Goal: Task Accomplishment & Management: Manage account settings

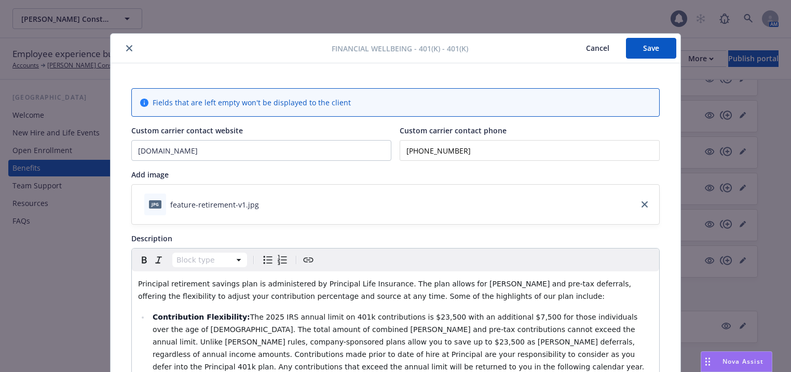
click at [635, 52] on button "Save" at bounding box center [651, 48] width 50 height 21
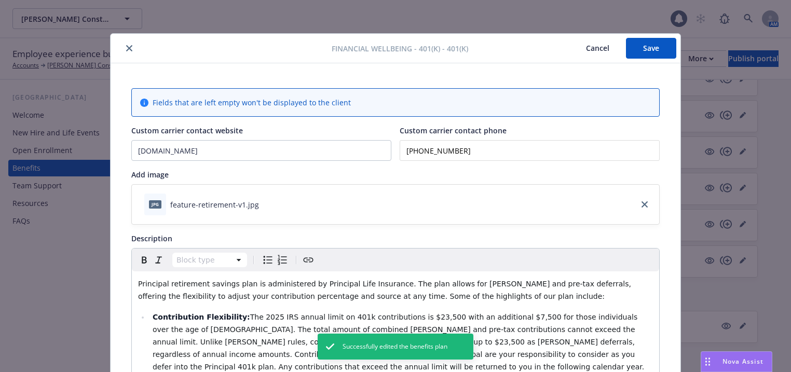
drag, startPoint x: 122, startPoint y: 44, endPoint x: 209, endPoint y: 58, distance: 88.4
click at [123, 44] on button "close" at bounding box center [129, 48] width 12 height 12
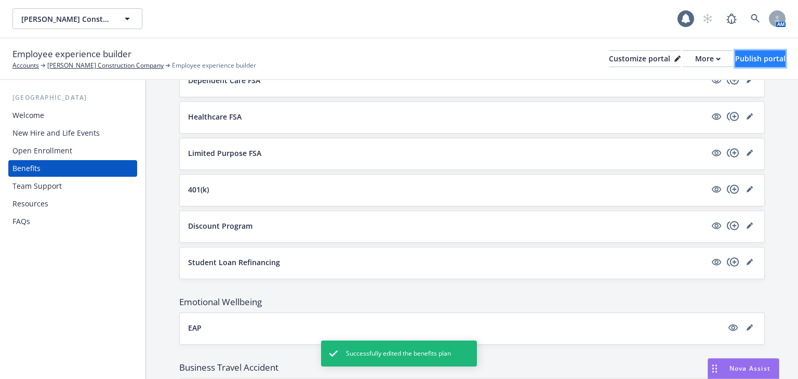
click at [741, 55] on div "Publish portal" at bounding box center [760, 59] width 50 height 16
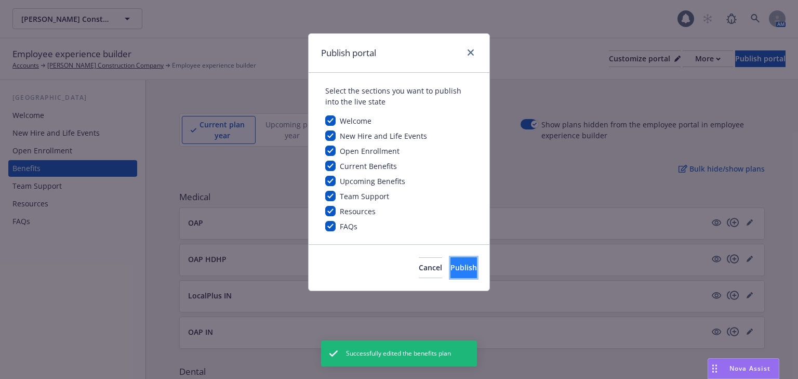
click at [450, 273] on button "Publish" at bounding box center [463, 267] width 26 height 21
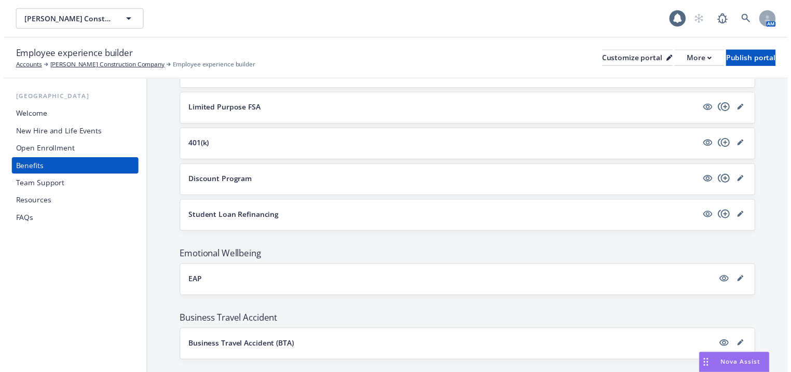
scroll to position [765, 0]
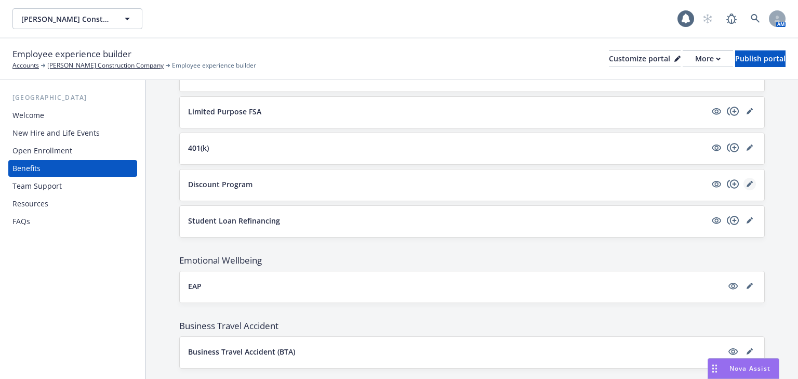
click at [746, 182] on icon "editPencil" at bounding box center [748, 184] width 5 height 5
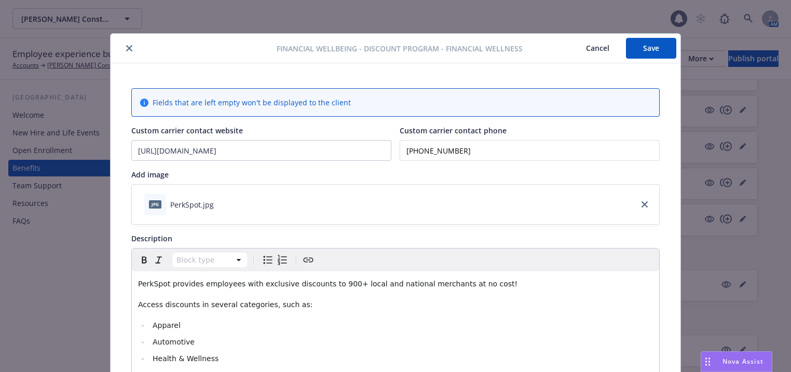
click at [599, 45] on button "Cancel" at bounding box center [598, 48] width 57 height 21
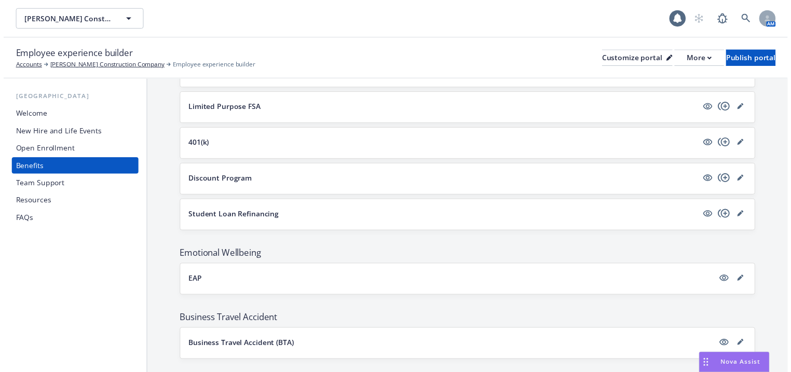
scroll to position [765, 0]
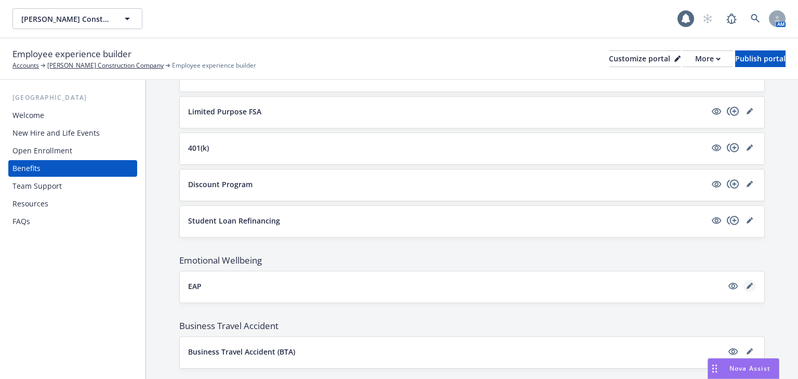
click at [747, 280] on link "editPencil" at bounding box center [749, 285] width 12 height 12
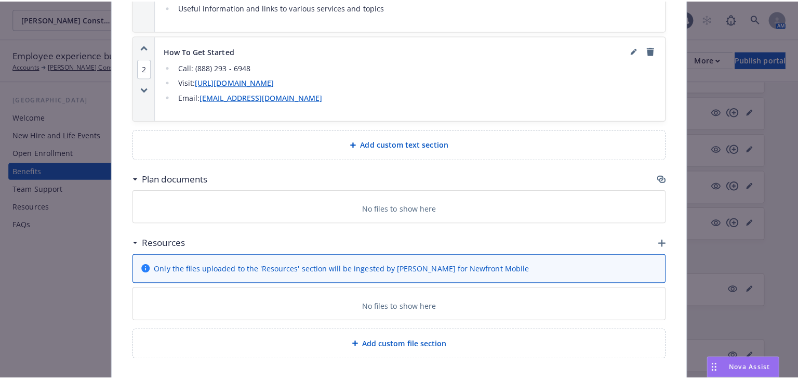
scroll to position [1227, 0]
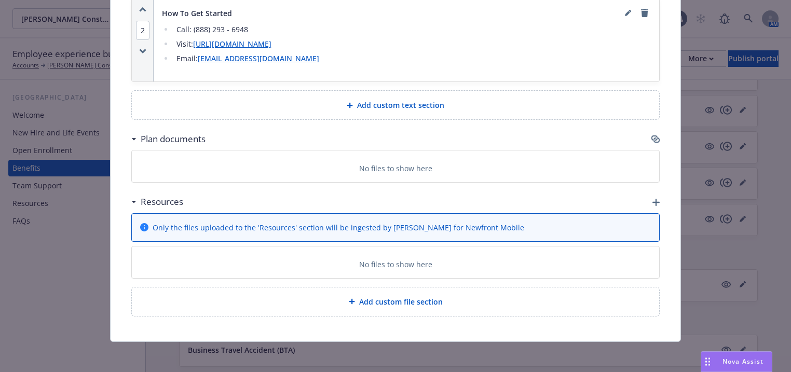
click at [653, 201] on icon "button" at bounding box center [656, 202] width 7 height 7
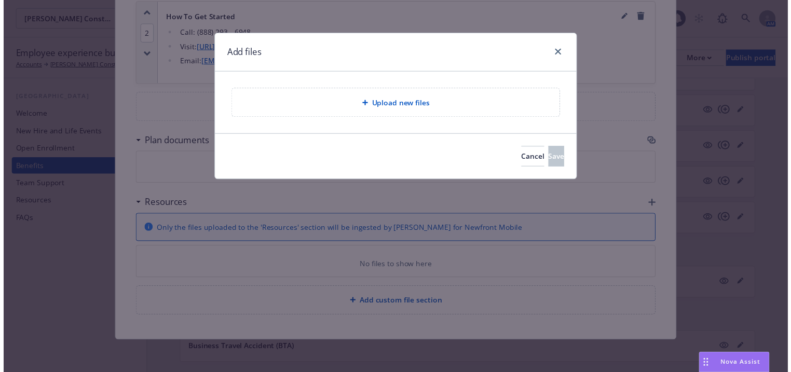
scroll to position [1221, 0]
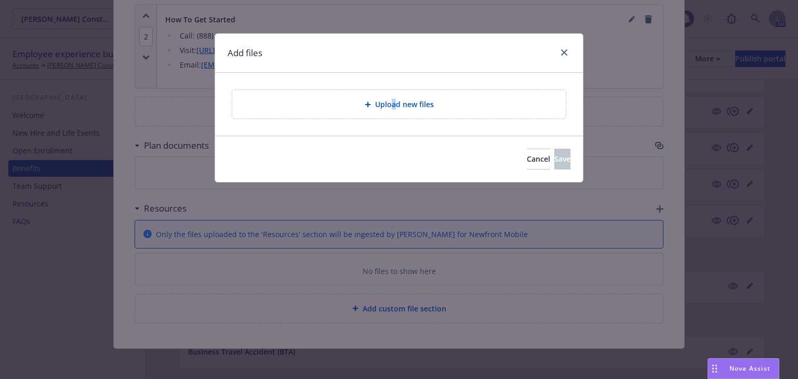
click at [393, 100] on span "Upload new files" at bounding box center [404, 104] width 59 height 11
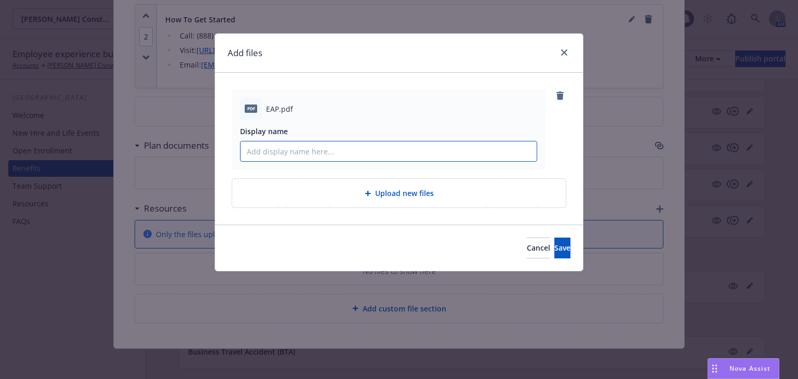
click at [264, 150] on input "Display name" at bounding box center [388, 151] width 296 height 20
paste input "The Standard EAP Benefit Summary"
type input "The Standard EAP Benefit Summary"
click at [554, 251] on span "Save" at bounding box center [562, 248] width 16 height 10
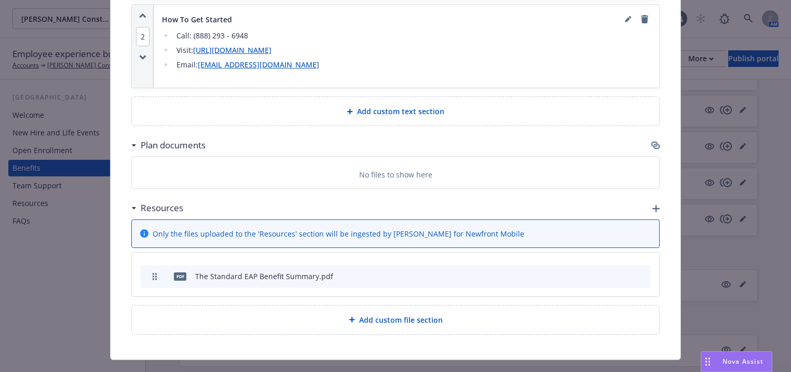
click at [656, 205] on icon "button" at bounding box center [656, 208] width 7 height 7
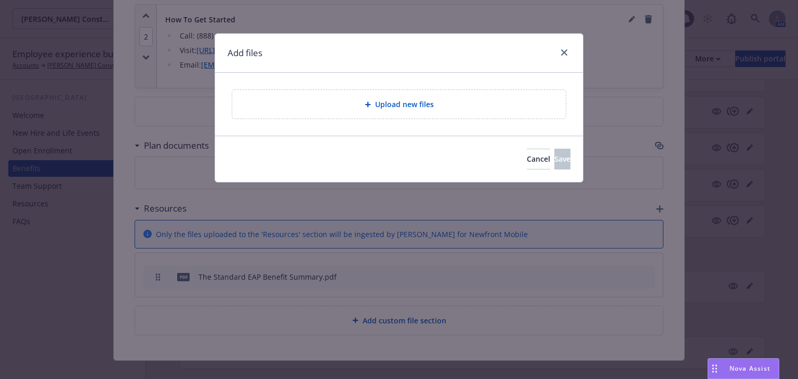
click at [384, 105] on span "Upload new files" at bounding box center [404, 104] width 59 height 11
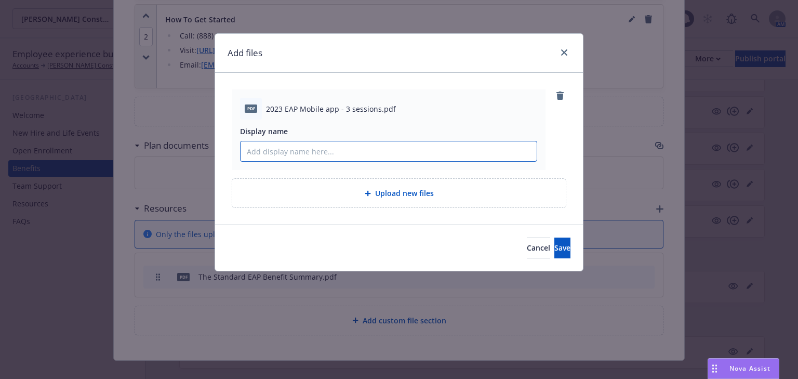
click at [291, 149] on input "Display name" at bounding box center [388, 151] width 296 height 20
paste input "EAP Mobile app"
type input "EAP Mobile app"
drag, startPoint x: 553, startPoint y: 243, endPoint x: 463, endPoint y: 260, distance: 91.5
click at [554, 242] on button "Save" at bounding box center [562, 247] width 16 height 21
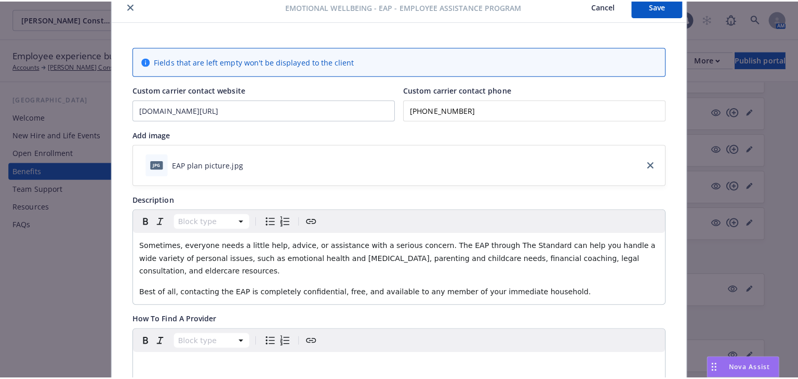
scroll to position [0, 0]
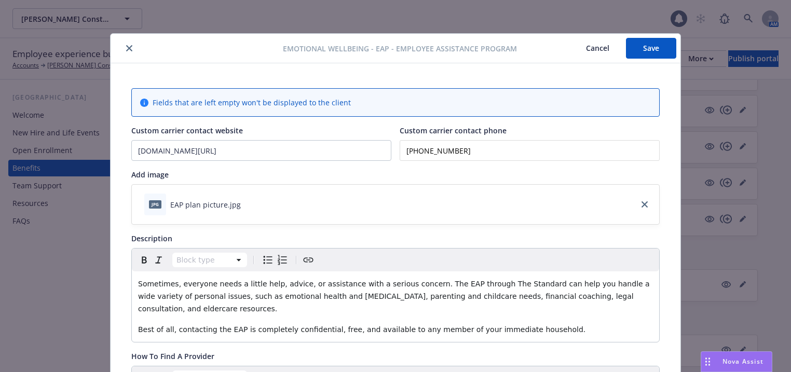
click at [656, 50] on button "Save" at bounding box center [651, 48] width 50 height 21
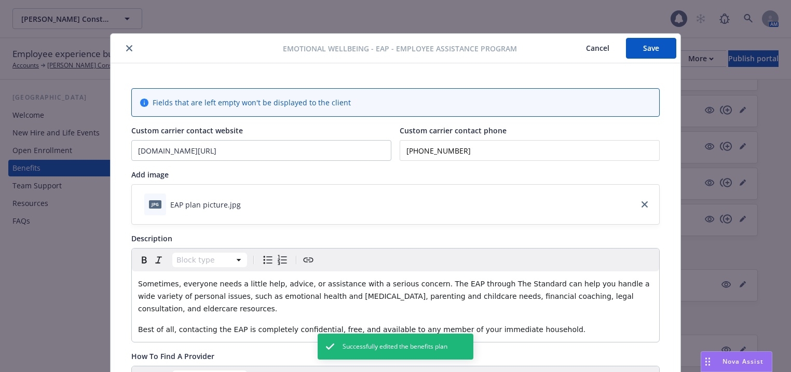
click at [131, 50] on button "close" at bounding box center [129, 48] width 12 height 12
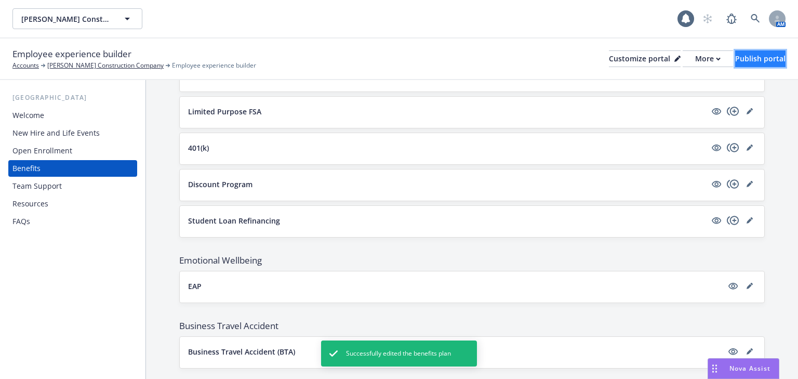
click at [746, 57] on div "Publish portal" at bounding box center [760, 59] width 50 height 16
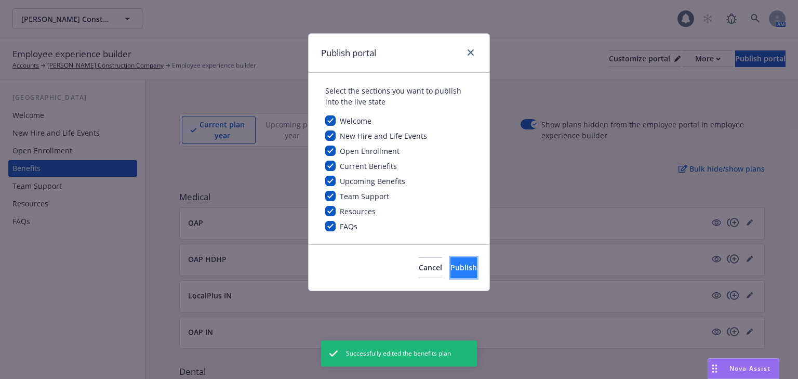
click at [450, 270] on span "Publish" at bounding box center [463, 267] width 26 height 10
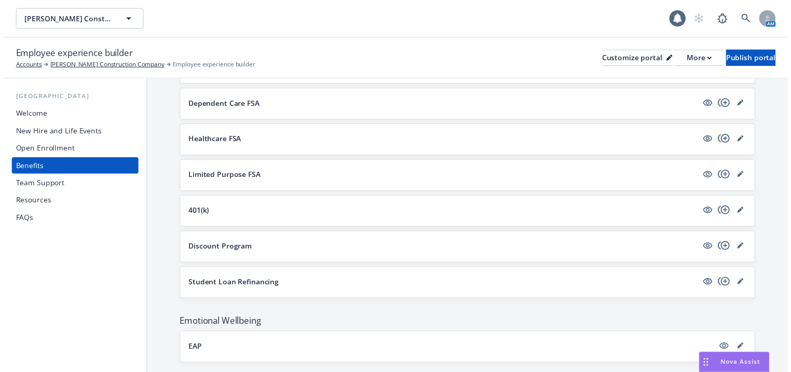
scroll to position [831, 0]
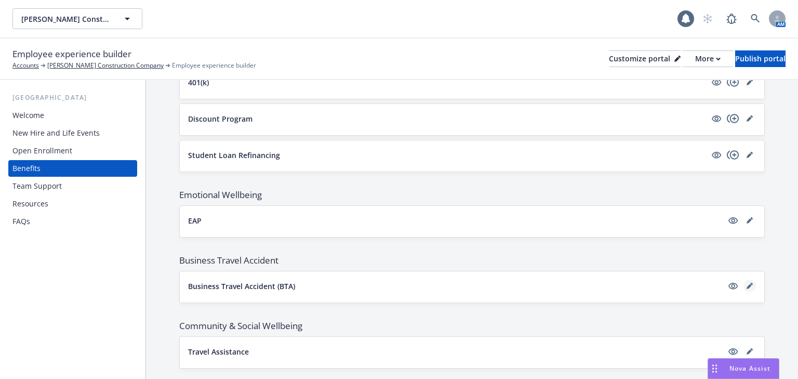
click at [750, 283] on icon "editPencil" at bounding box center [751, 284] width 3 height 3
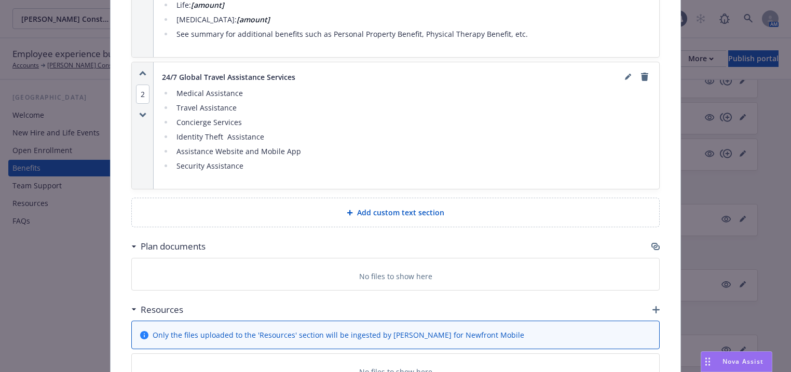
scroll to position [877, 0]
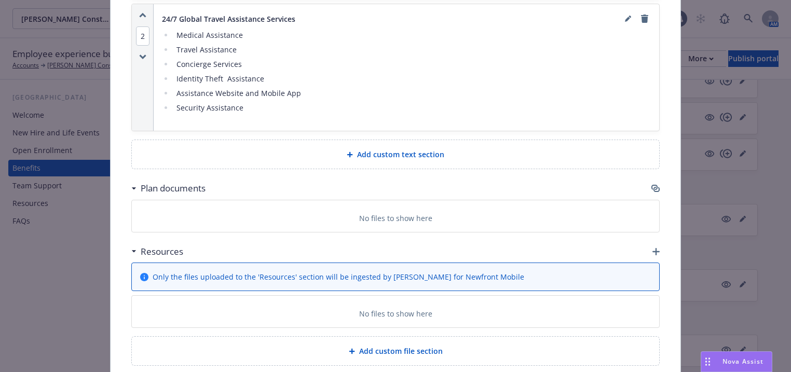
click at [653, 248] on icon "button" at bounding box center [656, 251] width 7 height 7
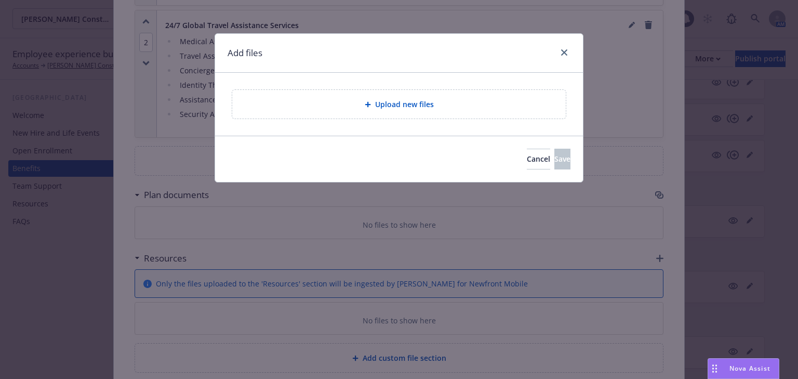
click at [375, 104] on span "Upload new files" at bounding box center [404, 104] width 59 height 11
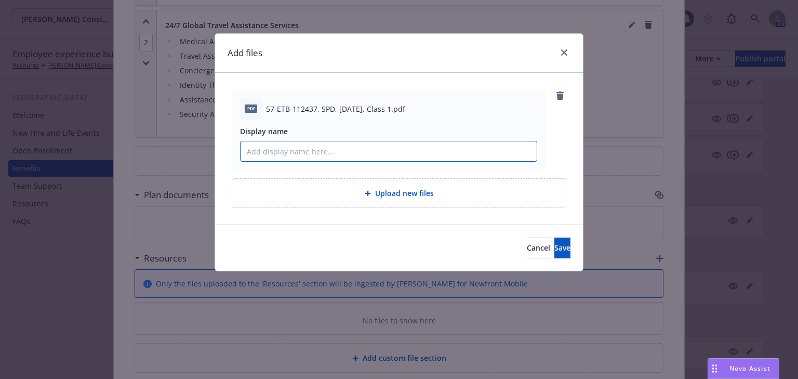
click at [310, 153] on input "Display name" at bounding box center [388, 151] width 296 height 20
paste input "BTA Summary Plan Description Class 1"
type input "BTA Summary Plan Description Class 1"
click at [554, 248] on span "Save" at bounding box center [562, 248] width 16 height 10
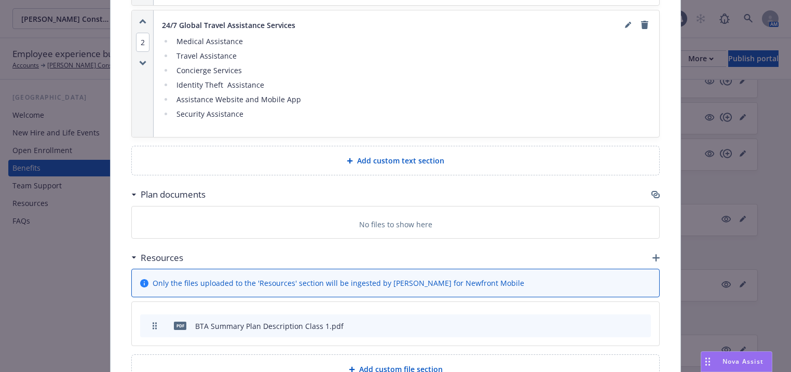
click at [654, 254] on icon "button" at bounding box center [656, 257] width 7 height 7
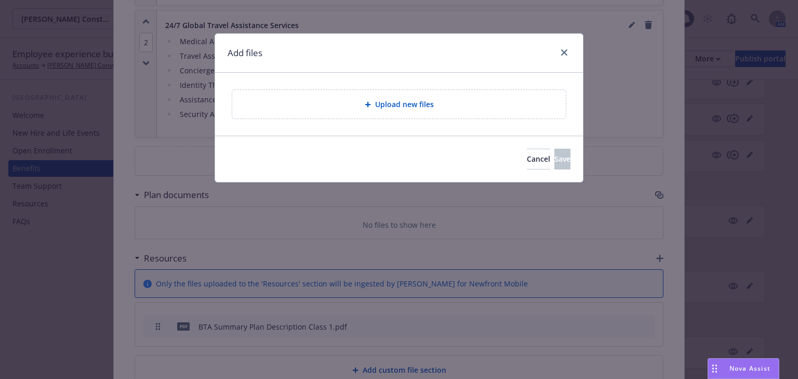
click at [378, 104] on span "Upload new files" at bounding box center [404, 104] width 59 height 11
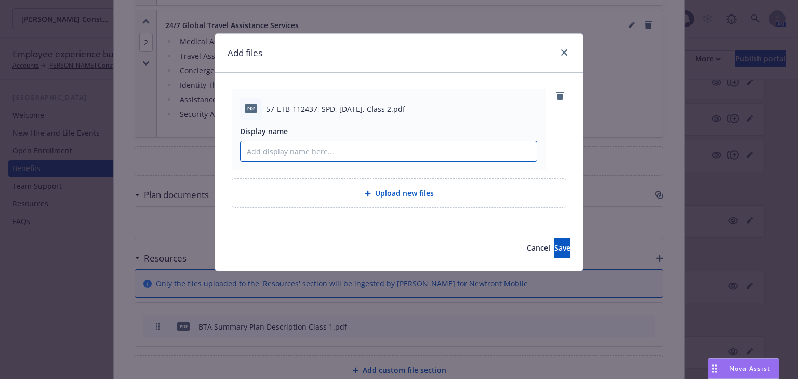
click at [286, 148] on input "Display name" at bounding box center [388, 151] width 296 height 20
paste input "BTA Summary Plan Description Class 2"
type input "BTA Summary Plan Description Class 2"
click at [554, 248] on span "Save" at bounding box center [562, 248] width 16 height 10
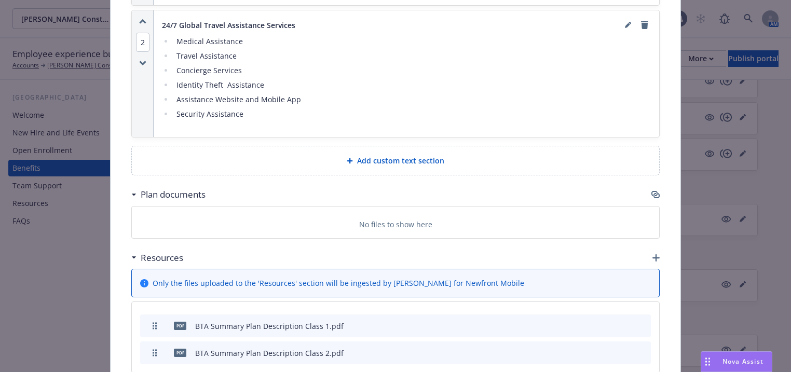
click at [653, 254] on icon "button" at bounding box center [656, 257] width 7 height 7
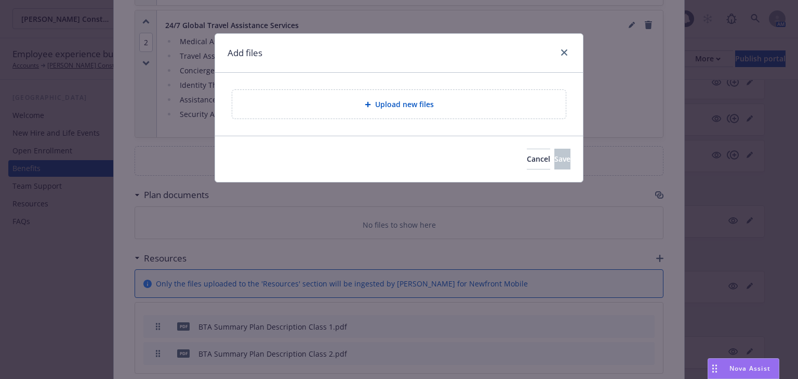
click at [389, 105] on span "Upload new files" at bounding box center [404, 104] width 59 height 11
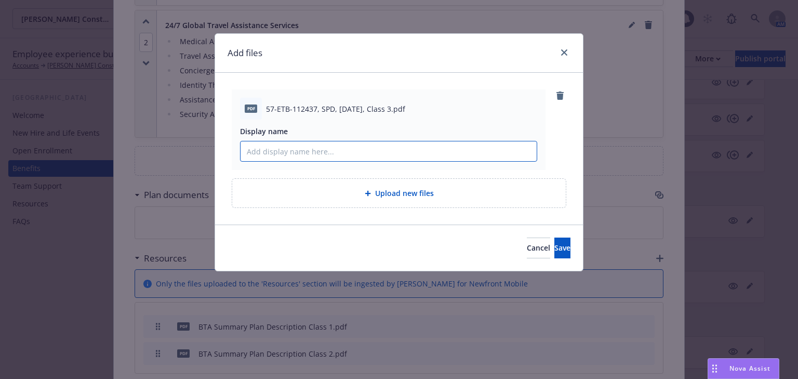
click at [298, 148] on input "Display name" at bounding box center [388, 151] width 296 height 20
paste input "BTA Summary Plan Description Class 3"
type input "BTA Summary Plan Description Class 3"
click at [554, 246] on span "Save" at bounding box center [562, 248] width 16 height 10
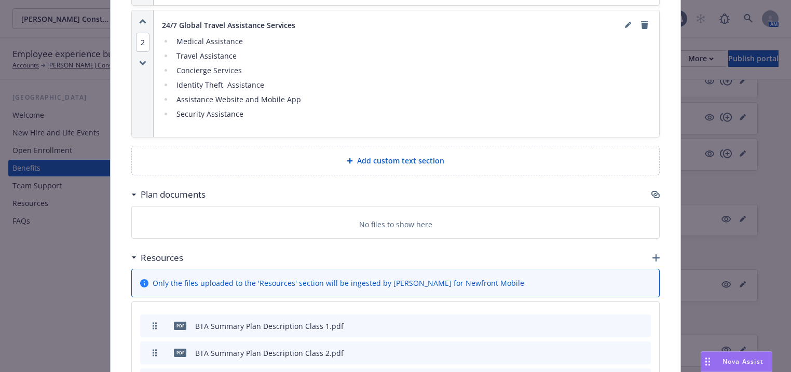
click at [646, 247] on div "Resources" at bounding box center [395, 258] width 529 height 22
click at [653, 254] on icon "button" at bounding box center [656, 257] width 7 height 7
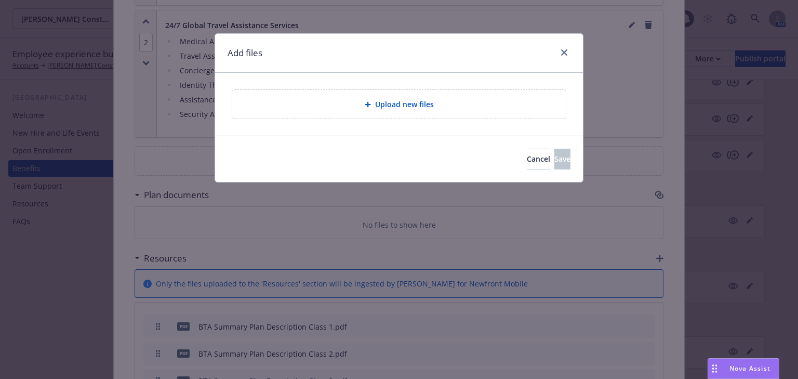
click at [384, 103] on span "Upload new files" at bounding box center [404, 104] width 59 height 11
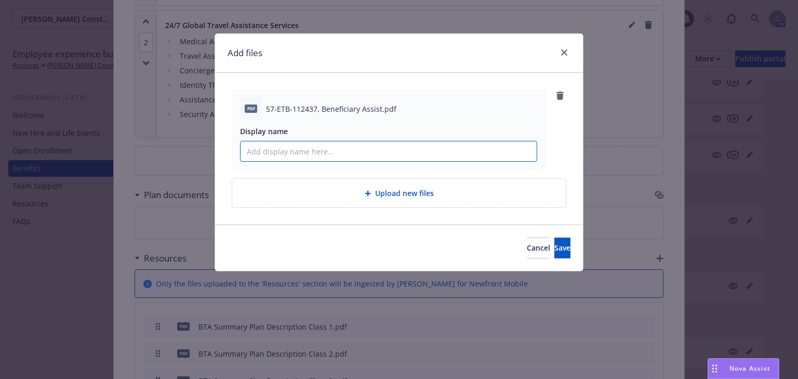
click at [318, 150] on input "Display name" at bounding box center [388, 151] width 296 height 20
paste input "BTA Summary Plan Description Class 3"
type input "BTA Summary Plan Description Class 3"
drag, startPoint x: 397, startPoint y: 152, endPoint x: 0, endPoint y: 165, distance: 397.0
click at [0, 165] on div "Add files pdf 57-ETB-112437, Beneficiary Assist.pdf Display name BTA Summary Pl…" at bounding box center [399, 189] width 798 height 379
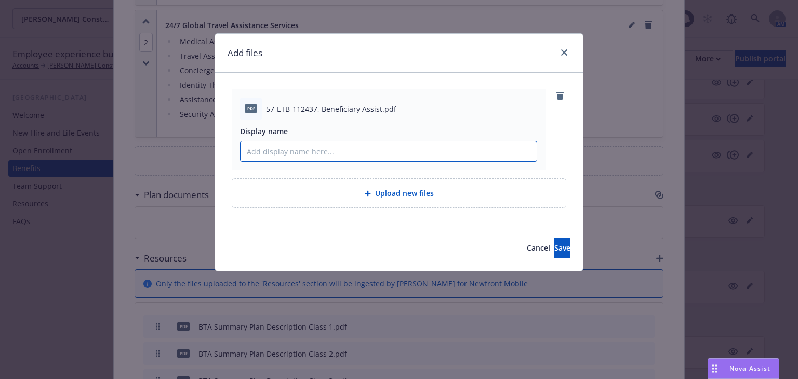
click at [349, 152] on input "Display name" at bounding box center [388, 151] width 296 height 20
paste input "Beneficiary Assist"
type input "Beneficiary Assist"
click at [554, 246] on button "Save" at bounding box center [562, 247] width 16 height 21
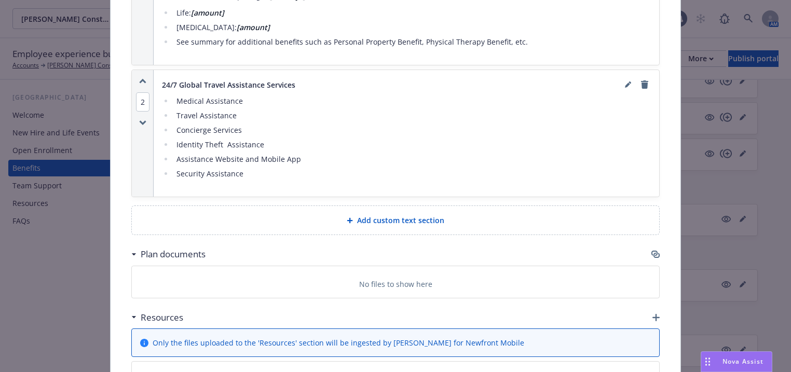
scroll to position [912, 0]
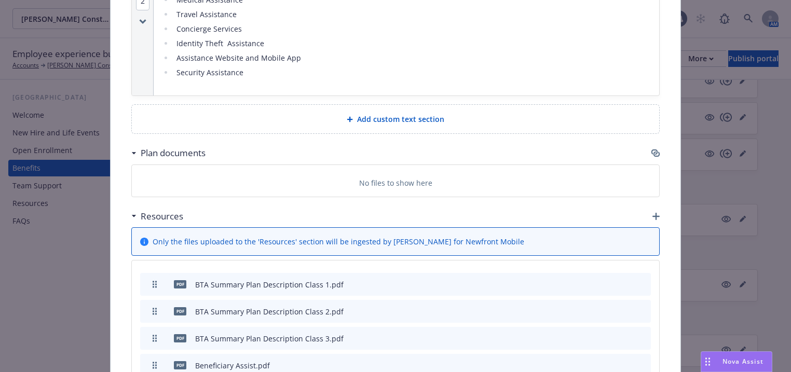
drag, startPoint x: 651, startPoint y: 170, endPoint x: 674, endPoint y: 179, distance: 24.3
click at [651, 206] on div "Resources" at bounding box center [395, 217] width 529 height 22
click at [654, 213] on icon "button" at bounding box center [656, 216] width 7 height 7
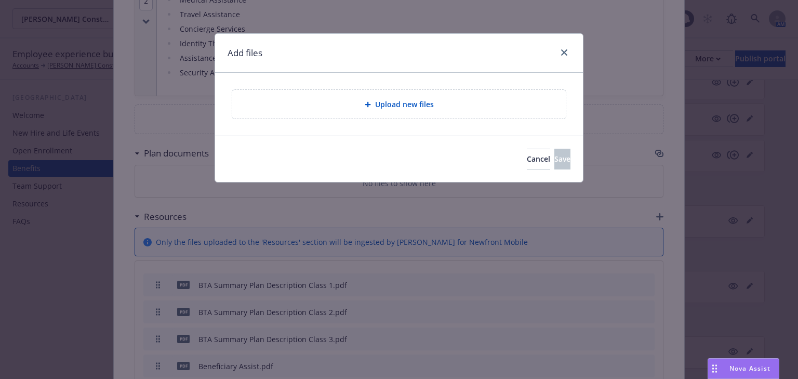
click at [407, 100] on span "Upload new files" at bounding box center [404, 104] width 59 height 11
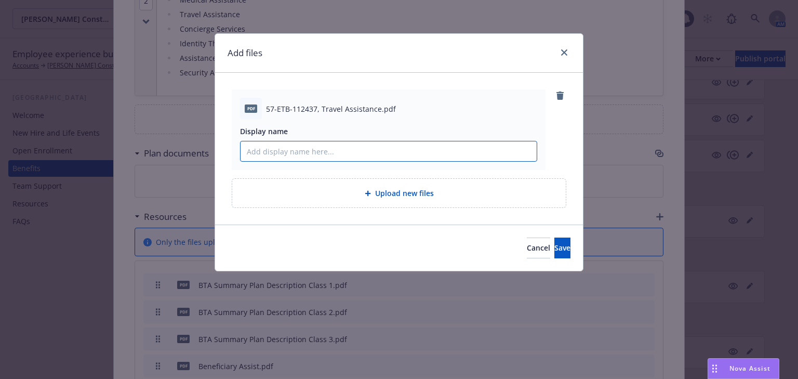
click at [303, 152] on input "Display name" at bounding box center [388, 151] width 296 height 20
paste input "Travel Assistance"
type input "Travel Assistance"
click at [560, 240] on button "Save" at bounding box center [562, 247] width 16 height 21
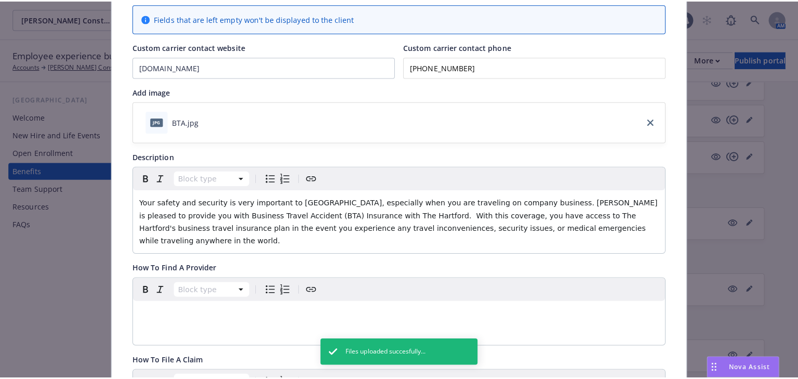
scroll to position [0, 0]
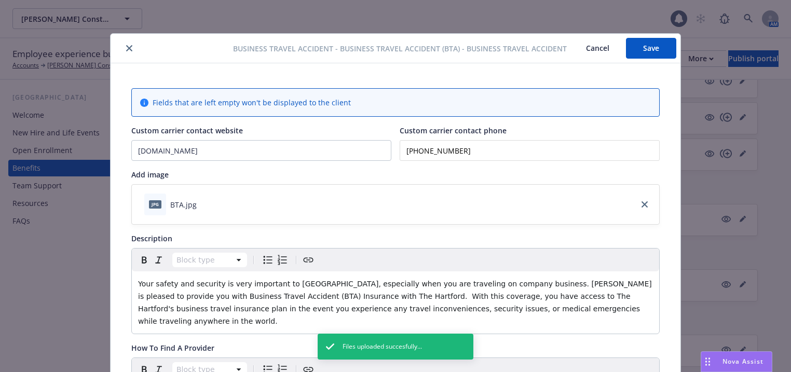
click at [642, 49] on button "Save" at bounding box center [651, 48] width 50 height 21
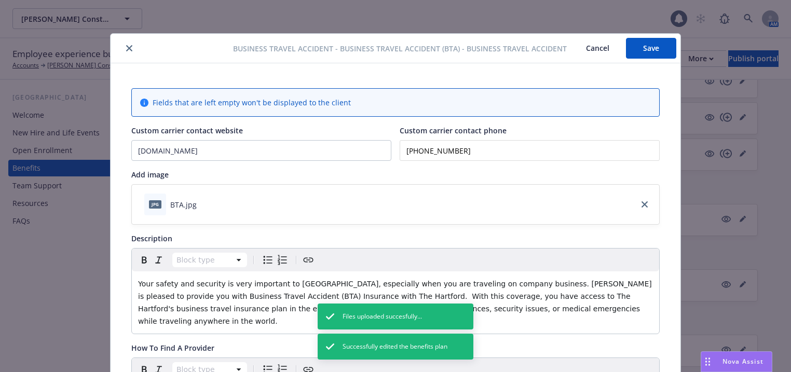
drag, startPoint x: 129, startPoint y: 47, endPoint x: 222, endPoint y: 52, distance: 93.6
click at [129, 47] on button "close" at bounding box center [129, 48] width 12 height 12
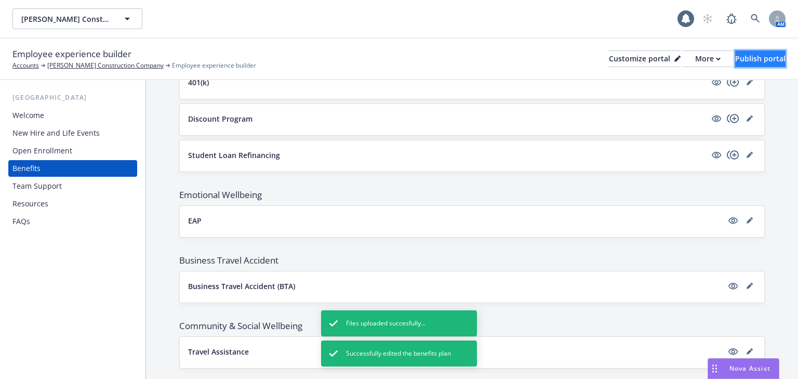
click at [735, 60] on div "Publish portal" at bounding box center [760, 59] width 50 height 16
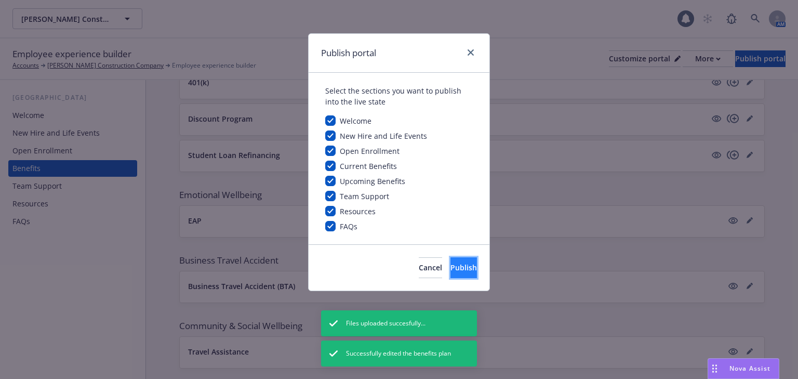
click at [452, 270] on span "Publish" at bounding box center [463, 267] width 26 height 10
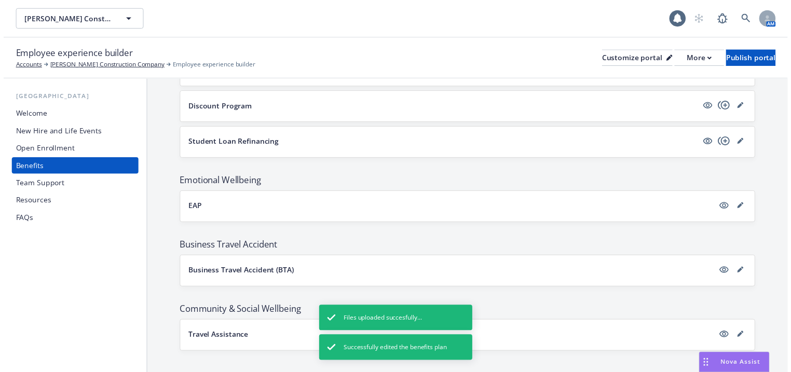
scroll to position [849, 0]
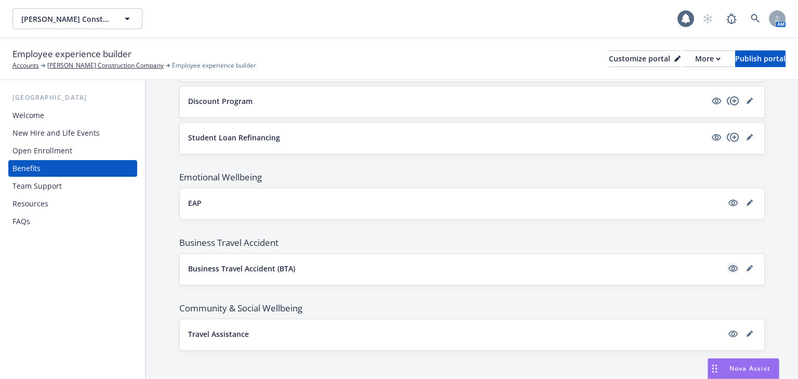
drag, startPoint x: 746, startPoint y: 261, endPoint x: 730, endPoint y: 262, distance: 16.2
click at [750, 265] on icon "editPencil" at bounding box center [751, 266] width 3 height 3
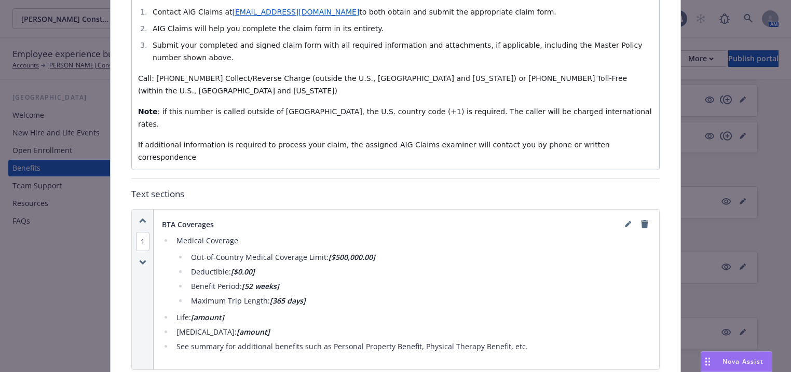
scroll to position [530, 0]
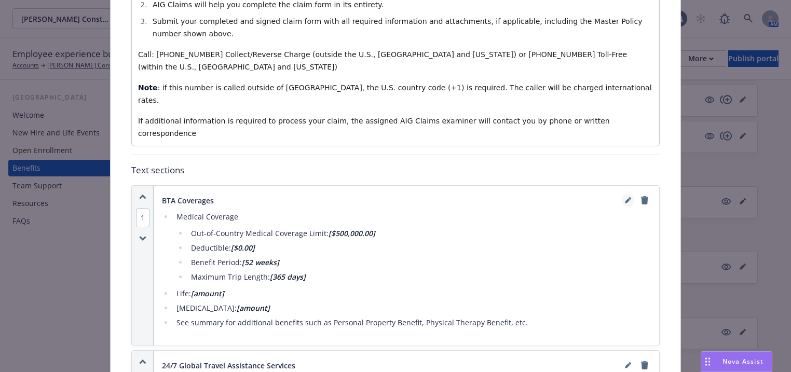
click at [627, 197] on icon "editPencil" at bounding box center [628, 200] width 6 height 6
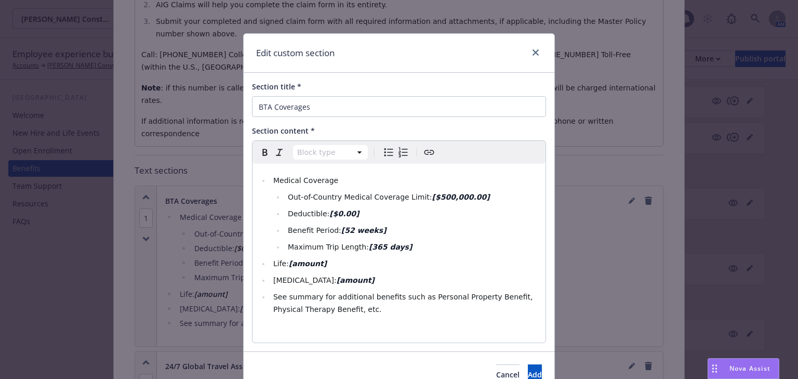
select select
click at [333, 262] on li "Life: [amount]" at bounding box center [404, 263] width 269 height 12
drag, startPoint x: 529, startPoint y: 50, endPoint x: 529, endPoint y: 105, distance: 55.0
click at [532, 50] on icon "close" at bounding box center [535, 52] width 6 height 6
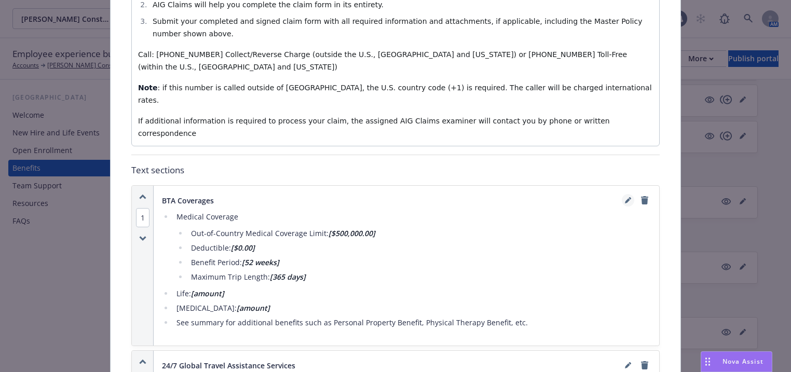
click at [625, 197] on icon "editPencil" at bounding box center [628, 200] width 6 height 6
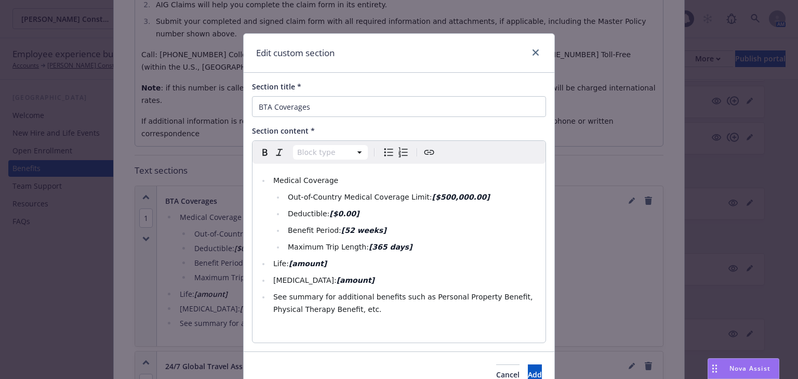
select select
click at [369, 280] on li "Accidental Death: [amount]" at bounding box center [404, 280] width 269 height 12
click at [533, 53] on icon "close" at bounding box center [535, 52] width 6 height 6
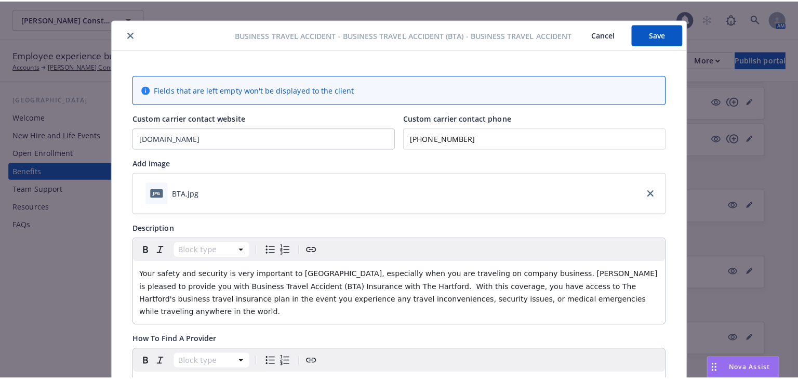
scroll to position [0, 0]
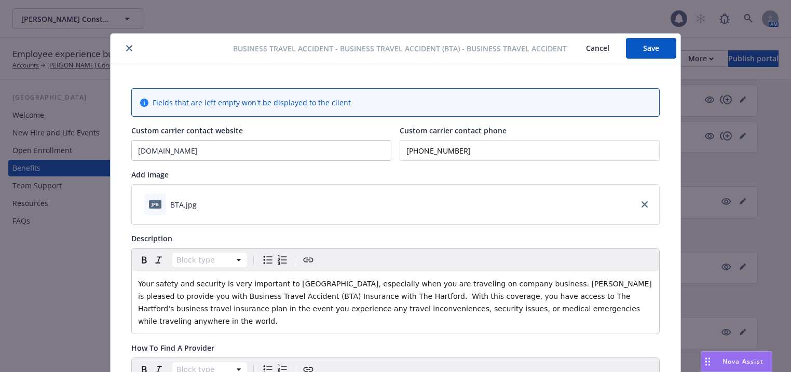
click at [640, 46] on button "Save" at bounding box center [651, 48] width 50 height 21
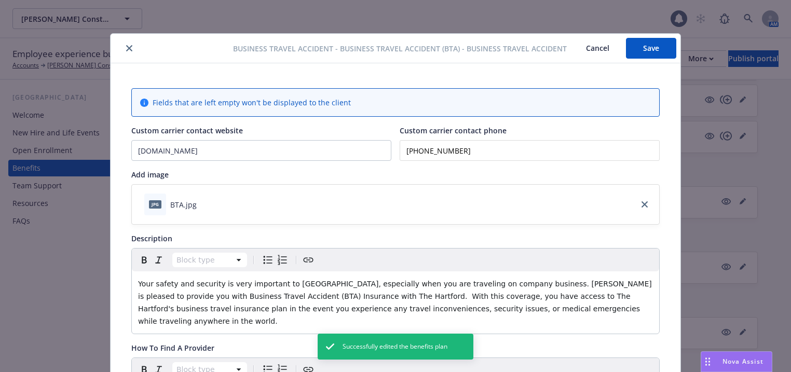
click at [126, 48] on icon "close" at bounding box center [129, 48] width 6 height 6
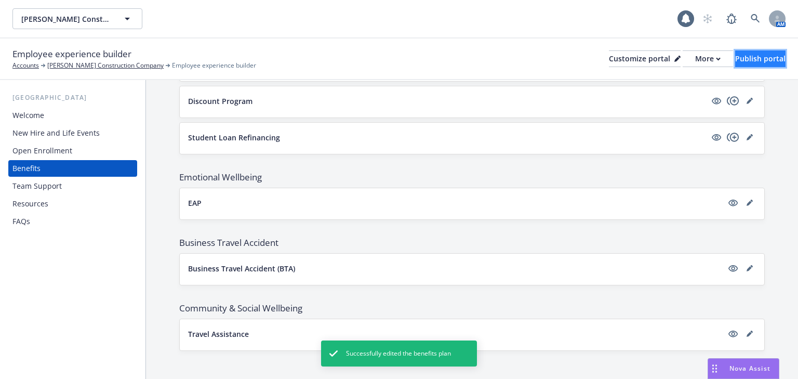
click at [741, 57] on div "Publish portal" at bounding box center [760, 59] width 50 height 16
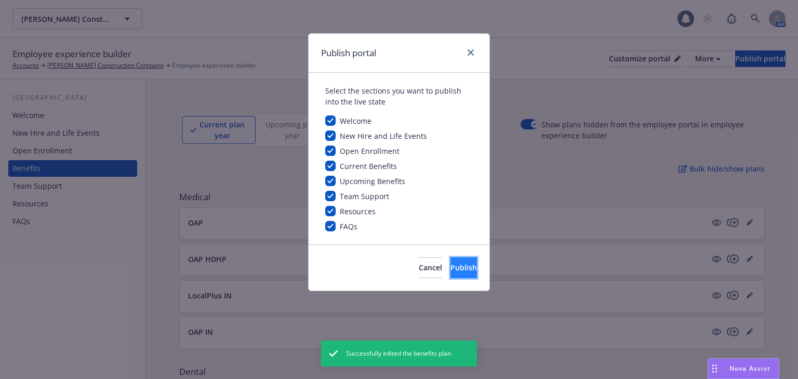
click at [450, 268] on span "Publish" at bounding box center [463, 267] width 26 height 10
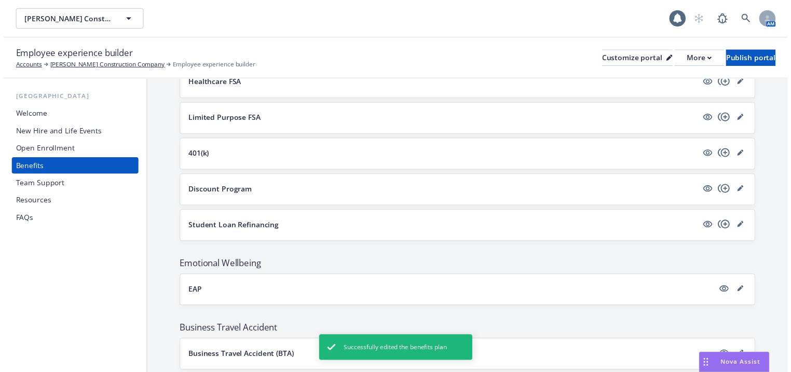
scroll to position [849, 0]
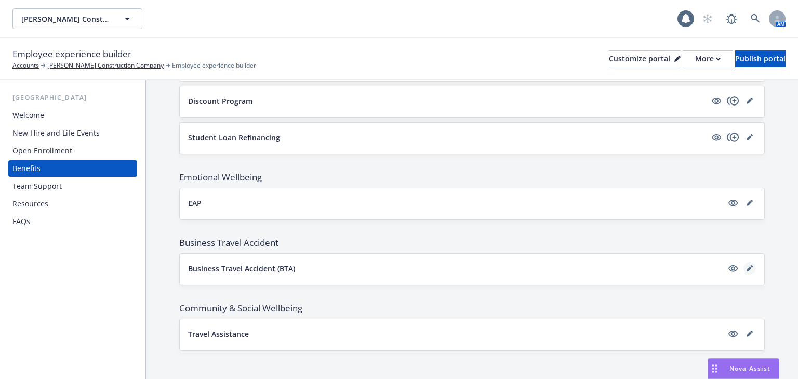
click at [746, 266] on icon "editPencil" at bounding box center [748, 268] width 5 height 5
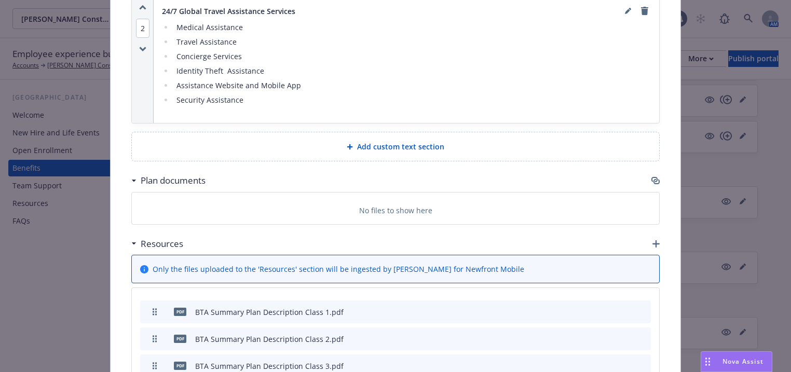
scroll to position [996, 0]
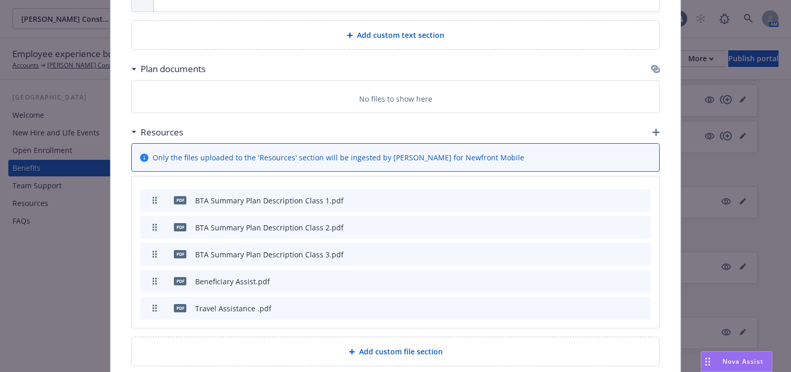
click at [640, 304] on icon "archive file" at bounding box center [641, 308] width 7 height 8
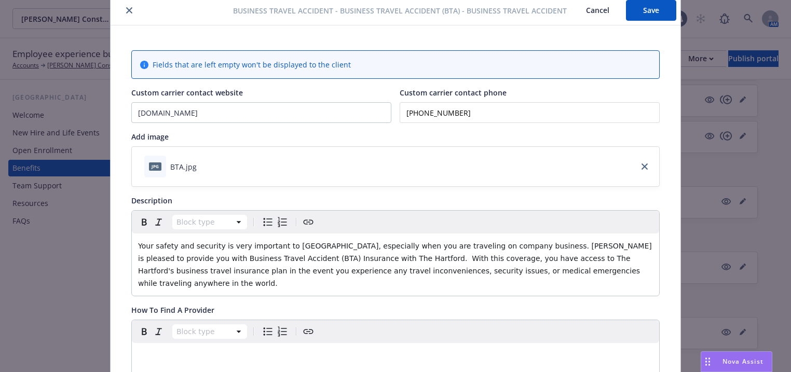
scroll to position [0, 0]
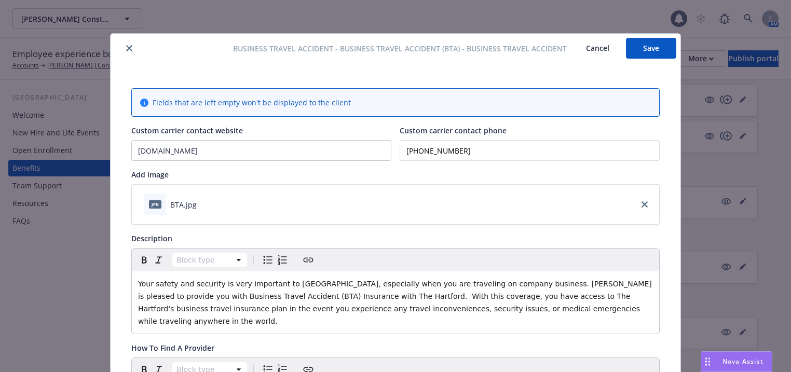
click at [648, 48] on button "Save" at bounding box center [651, 48] width 50 height 21
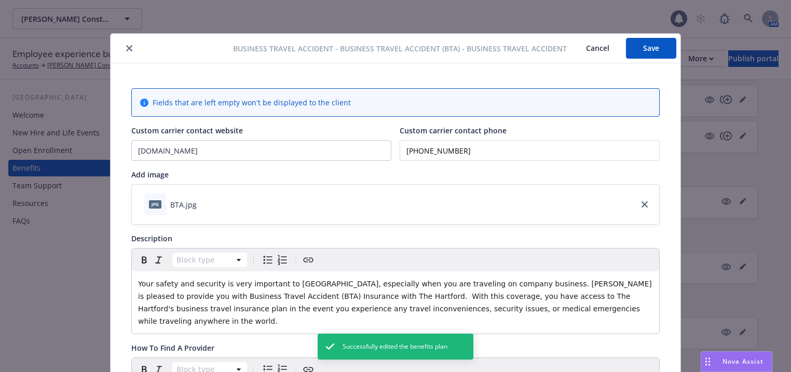
click at [125, 48] on button "close" at bounding box center [129, 48] width 12 height 12
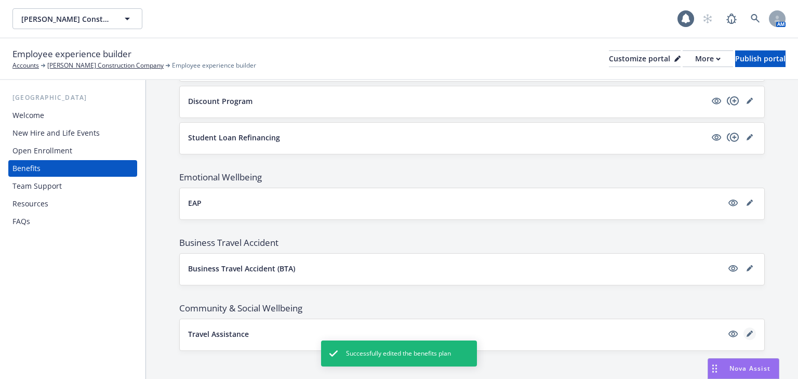
click at [746, 330] on icon "editPencil" at bounding box center [749, 333] width 6 height 6
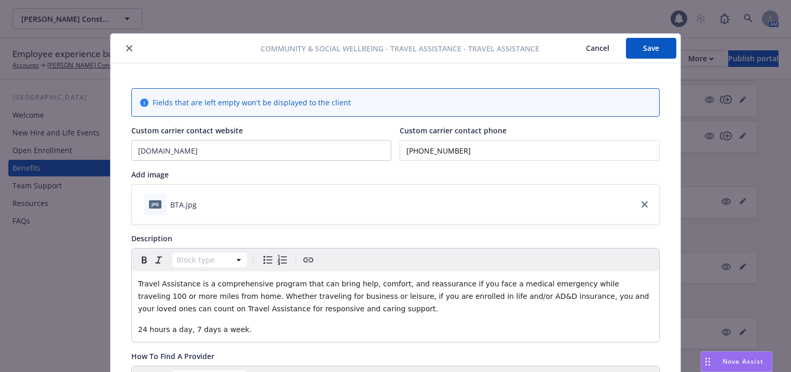
click at [643, 48] on button "Save" at bounding box center [651, 48] width 50 height 21
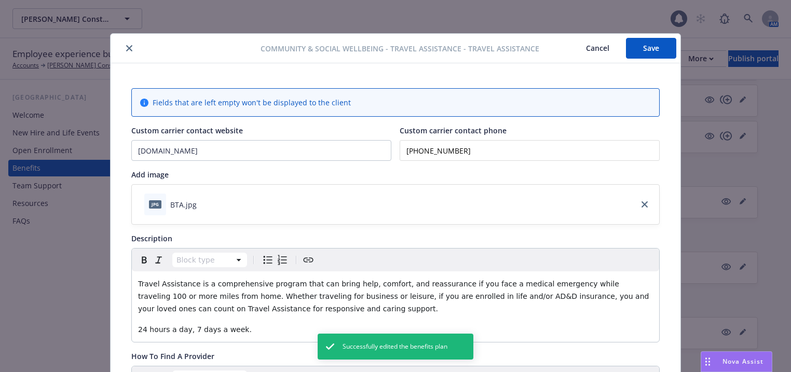
click at [126, 47] on icon "close" at bounding box center [129, 48] width 6 height 6
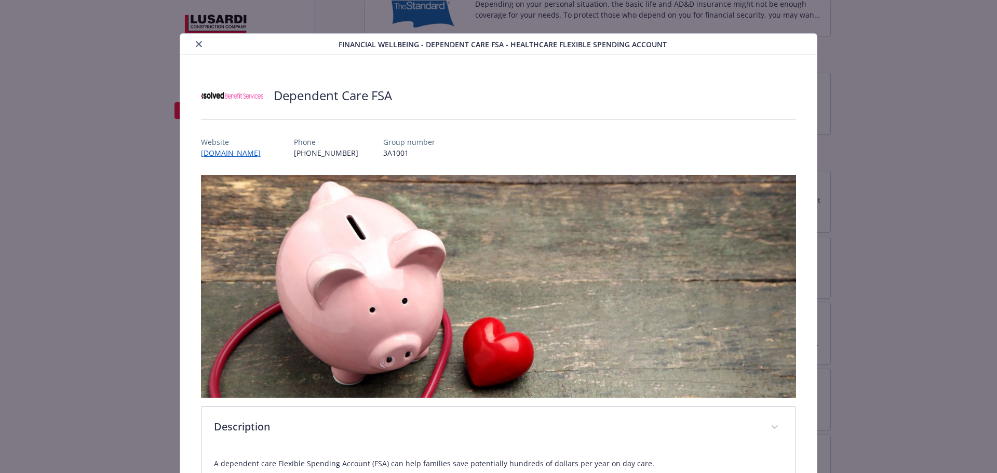
click at [197, 43] on icon "close" at bounding box center [199, 44] width 6 height 6
